Goal: Check status: Check status

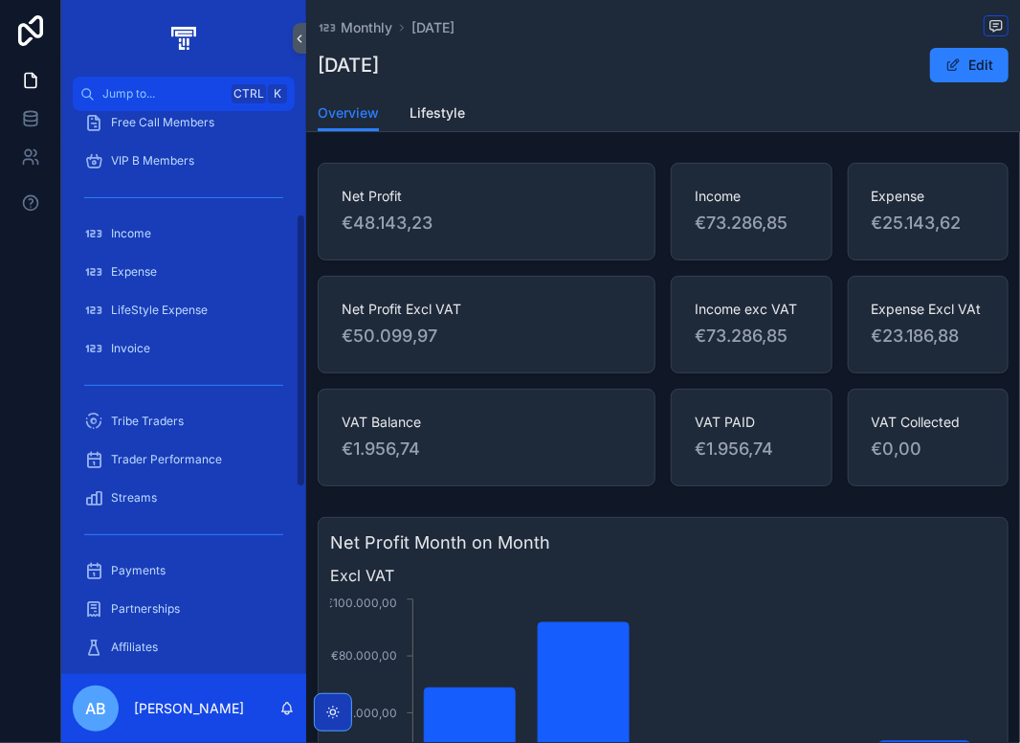
scroll to position [211, 0]
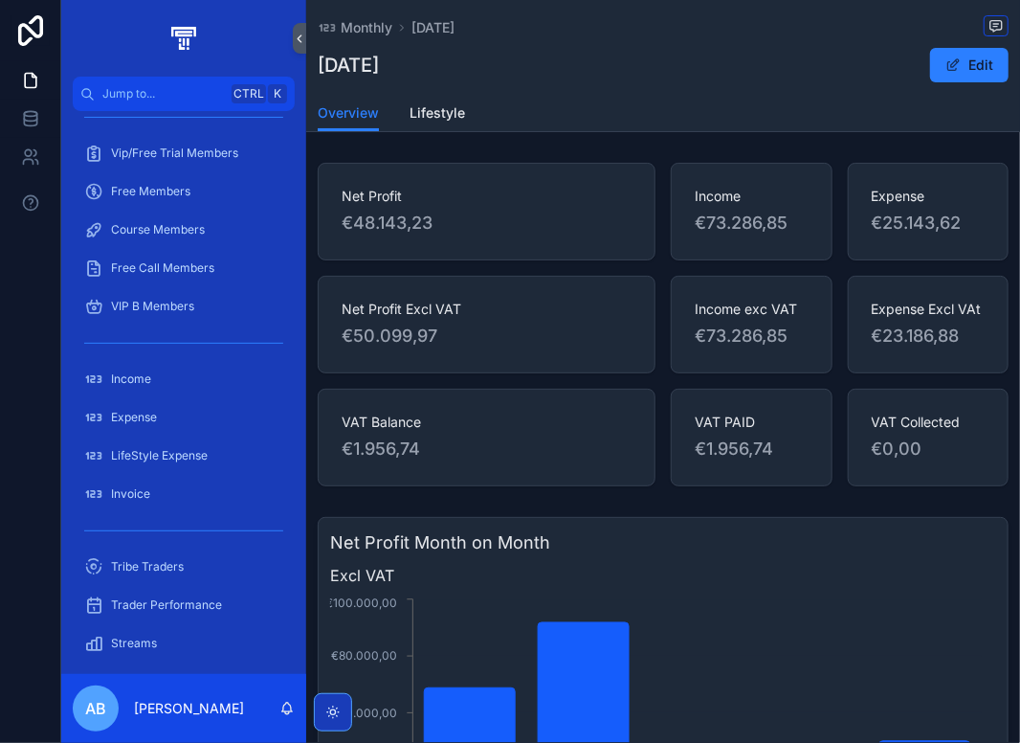
click at [176, 410] on div "Expense" at bounding box center [183, 417] width 199 height 31
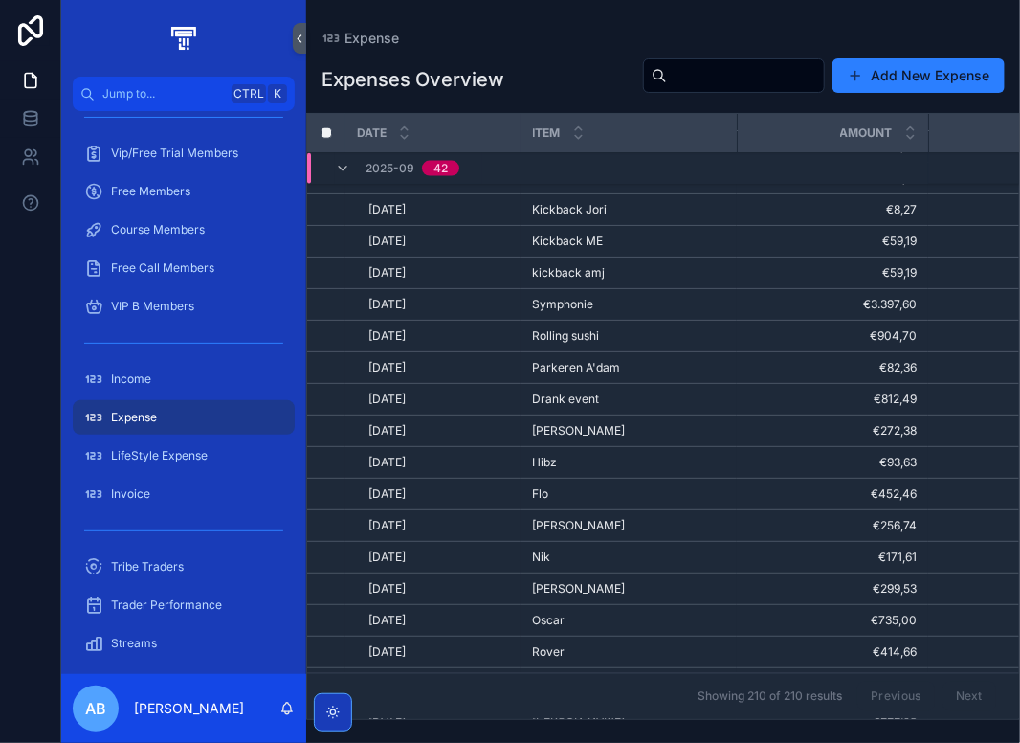
scroll to position [934, 0]
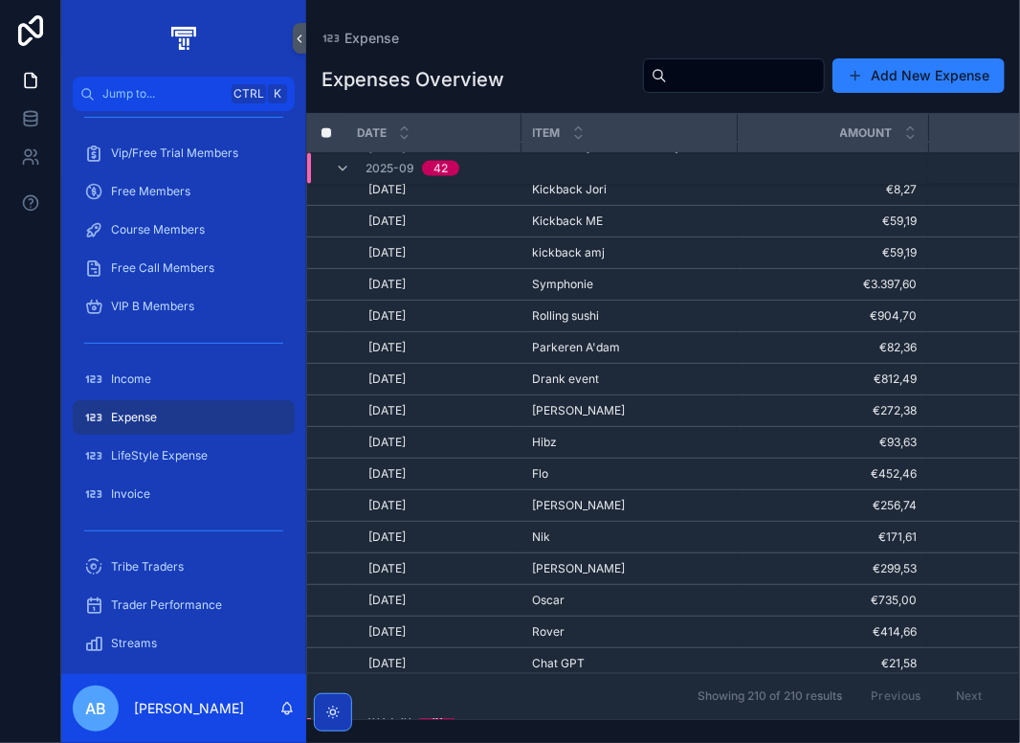
click at [586, 501] on div "[PERSON_NAME]" at bounding box center [628, 505] width 193 height 15
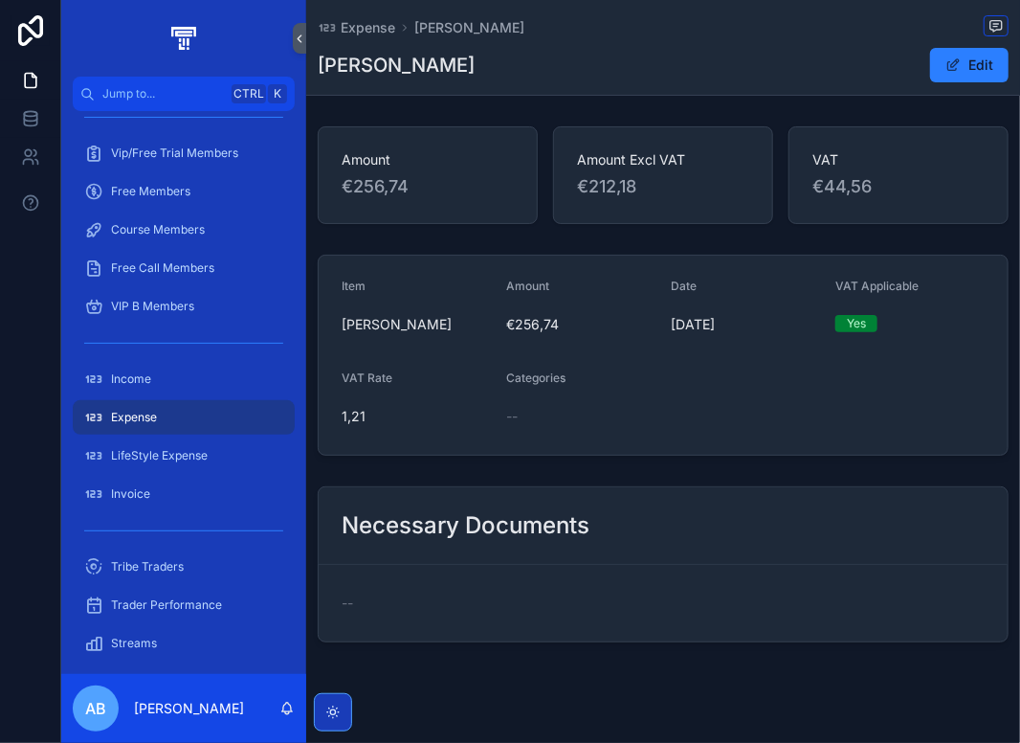
click at [946, 63] on span "scrollable content" at bounding box center [953, 64] width 15 height 15
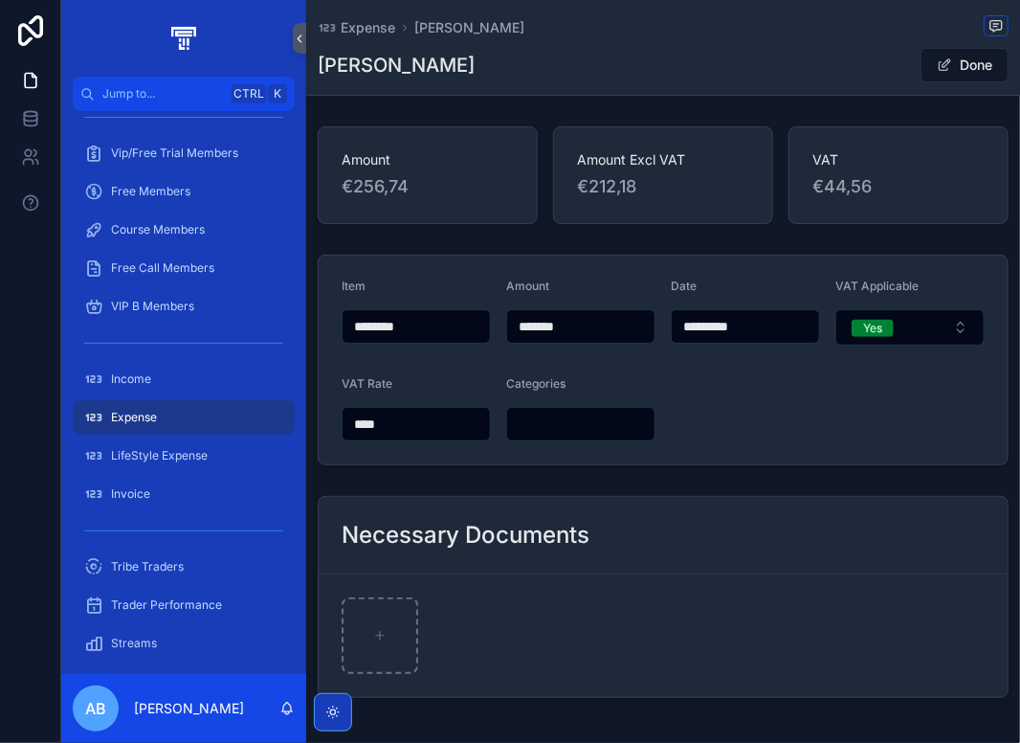
click at [541, 329] on input "*******" at bounding box center [580, 326] width 147 height 27
type input "*******"
click at [956, 68] on button "Done" at bounding box center [965, 65] width 88 height 34
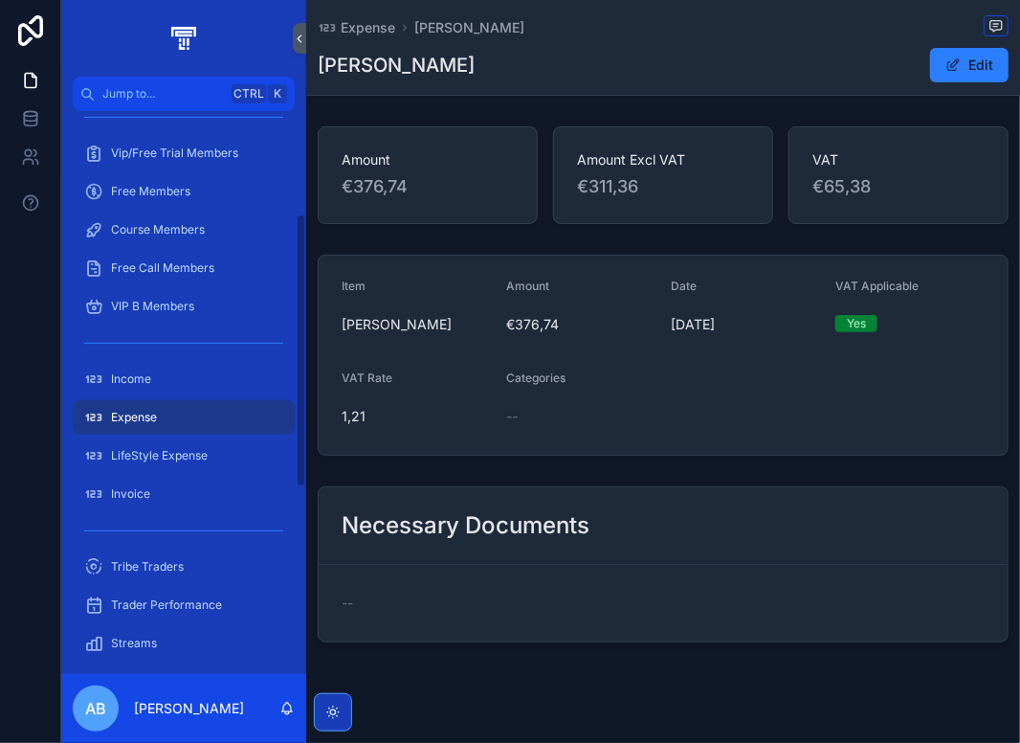
click at [167, 391] on div "Income" at bounding box center [183, 379] width 199 height 31
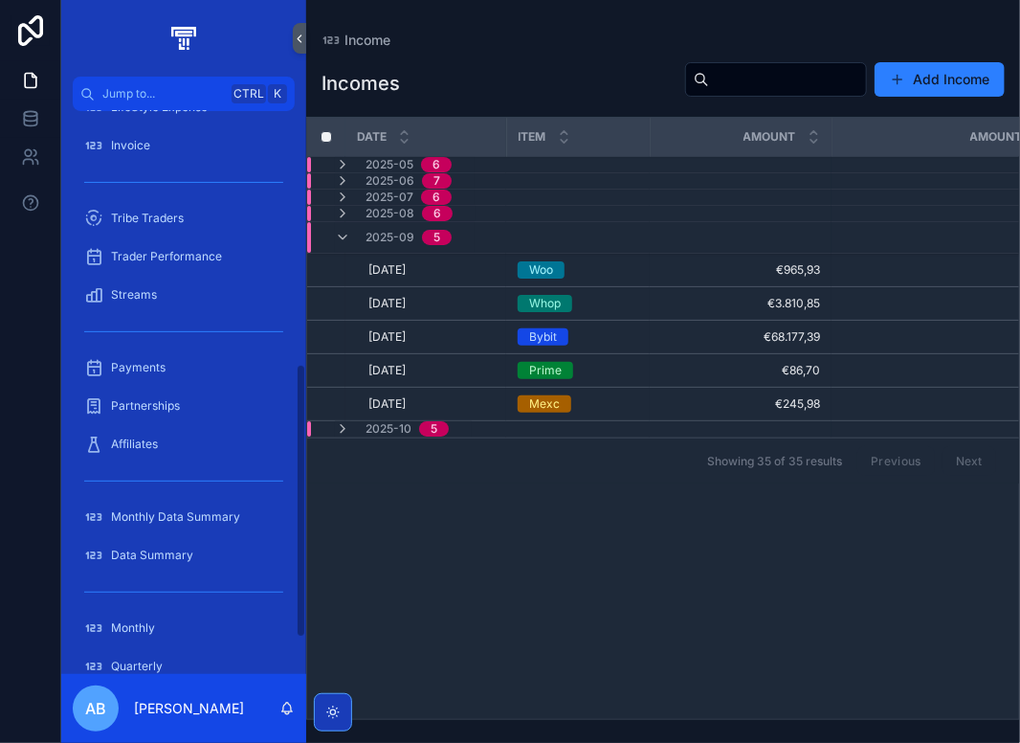
scroll to position [593, 0]
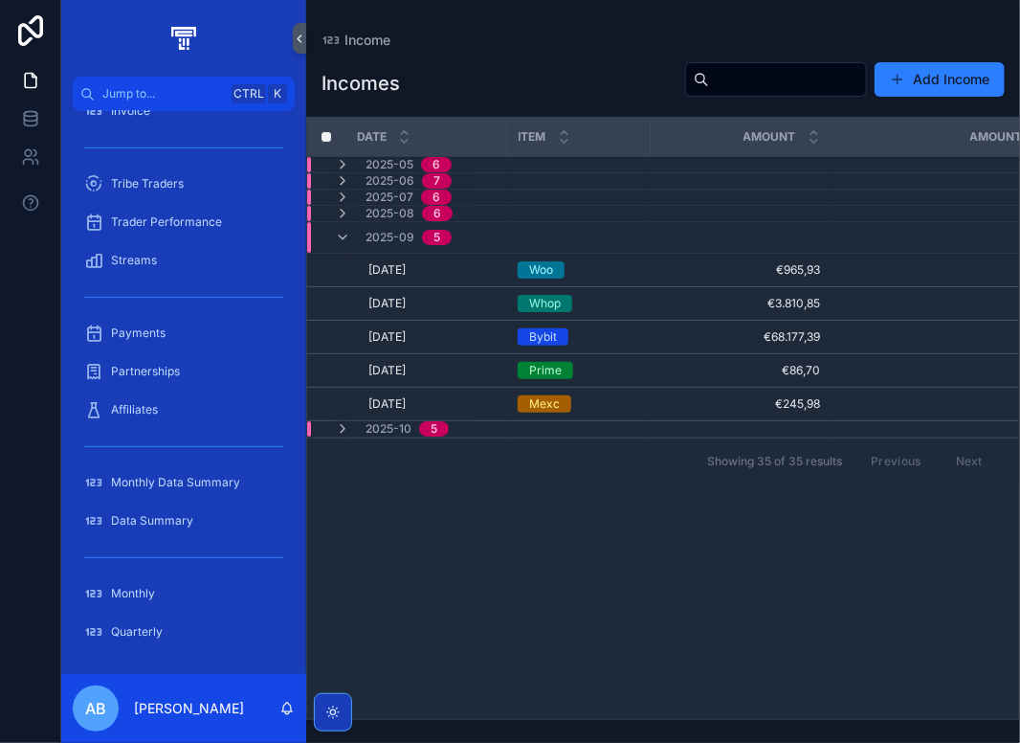
click at [175, 594] on div "Monthly" at bounding box center [183, 593] width 199 height 31
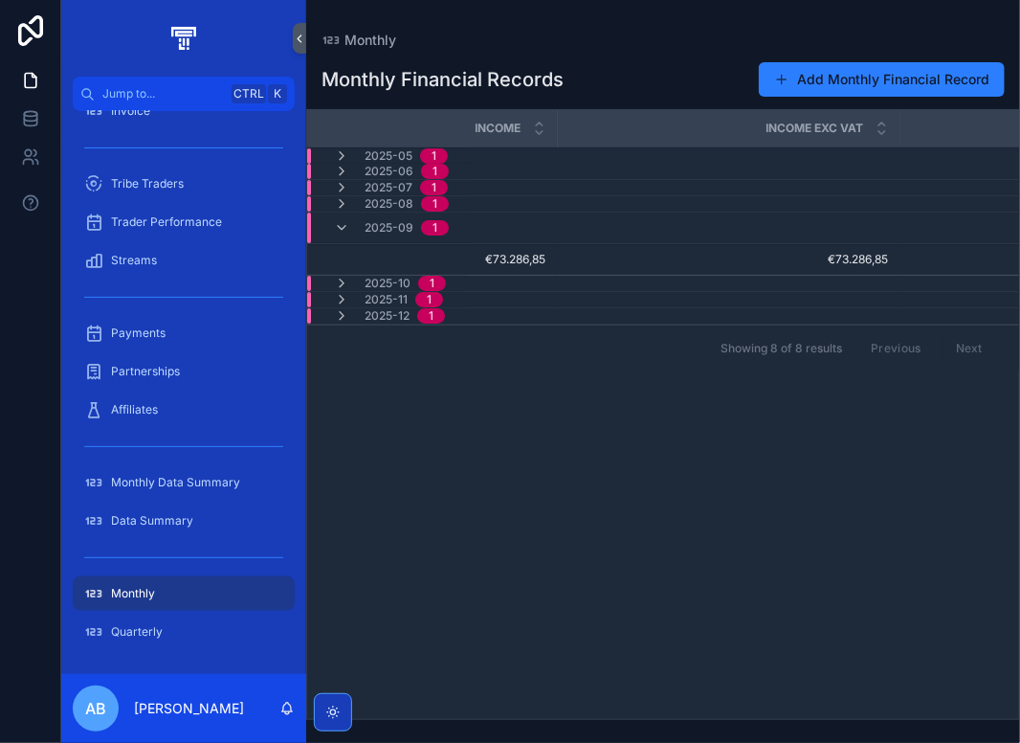
click at [594, 252] on span "€73.286,85" at bounding box center [729, 259] width 320 height 15
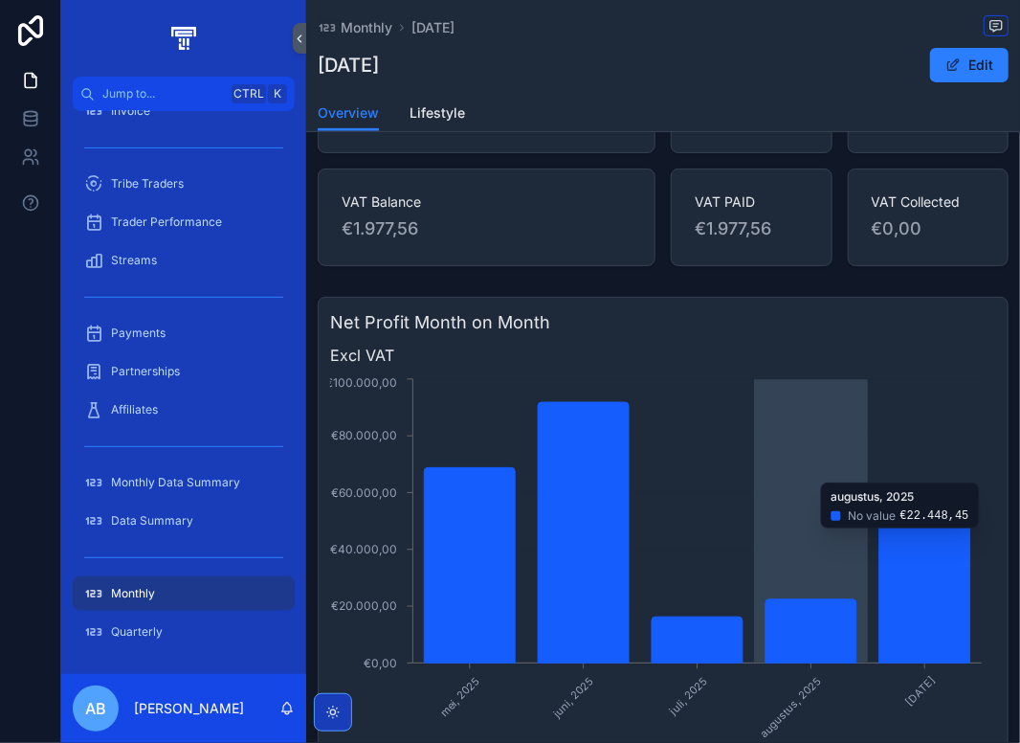
scroll to position [383, 0]
